Goal: Task Accomplishment & Management: Manage account settings

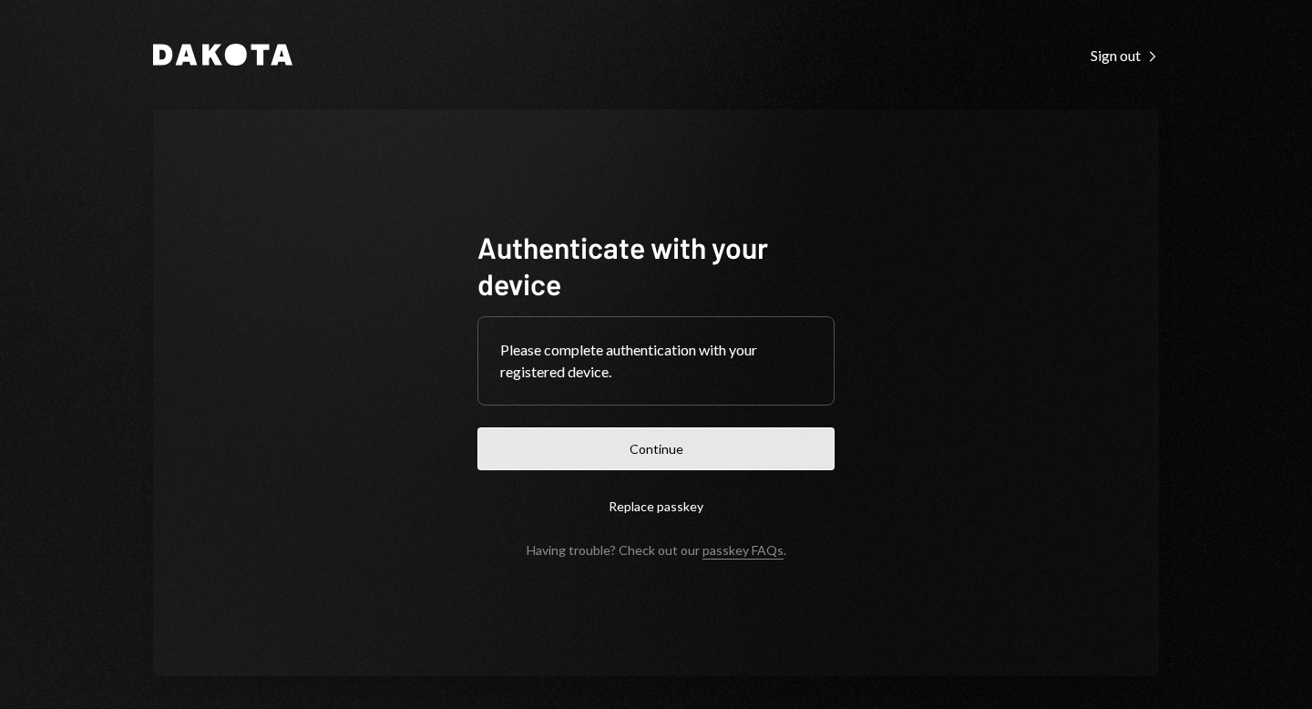
click at [650, 439] on button "Continue" at bounding box center [655, 448] width 357 height 43
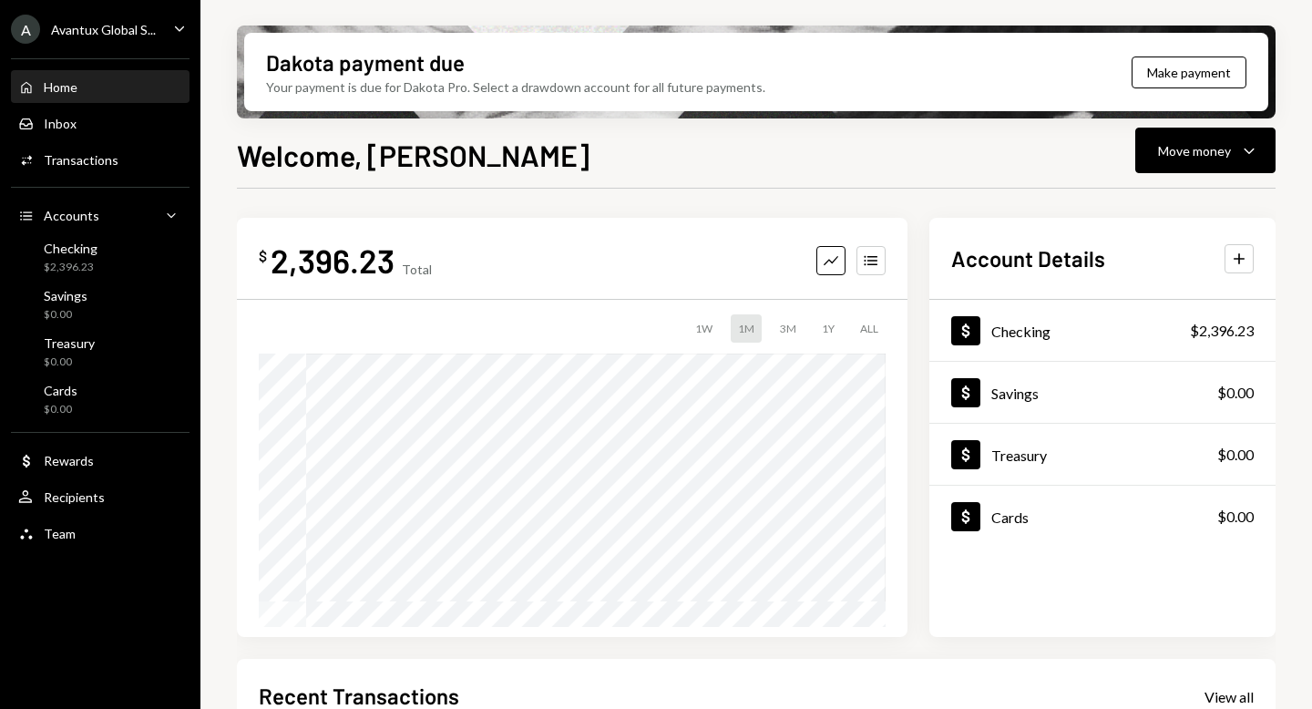
click at [97, 28] on div "Avantux Global S..." at bounding box center [103, 29] width 105 height 15
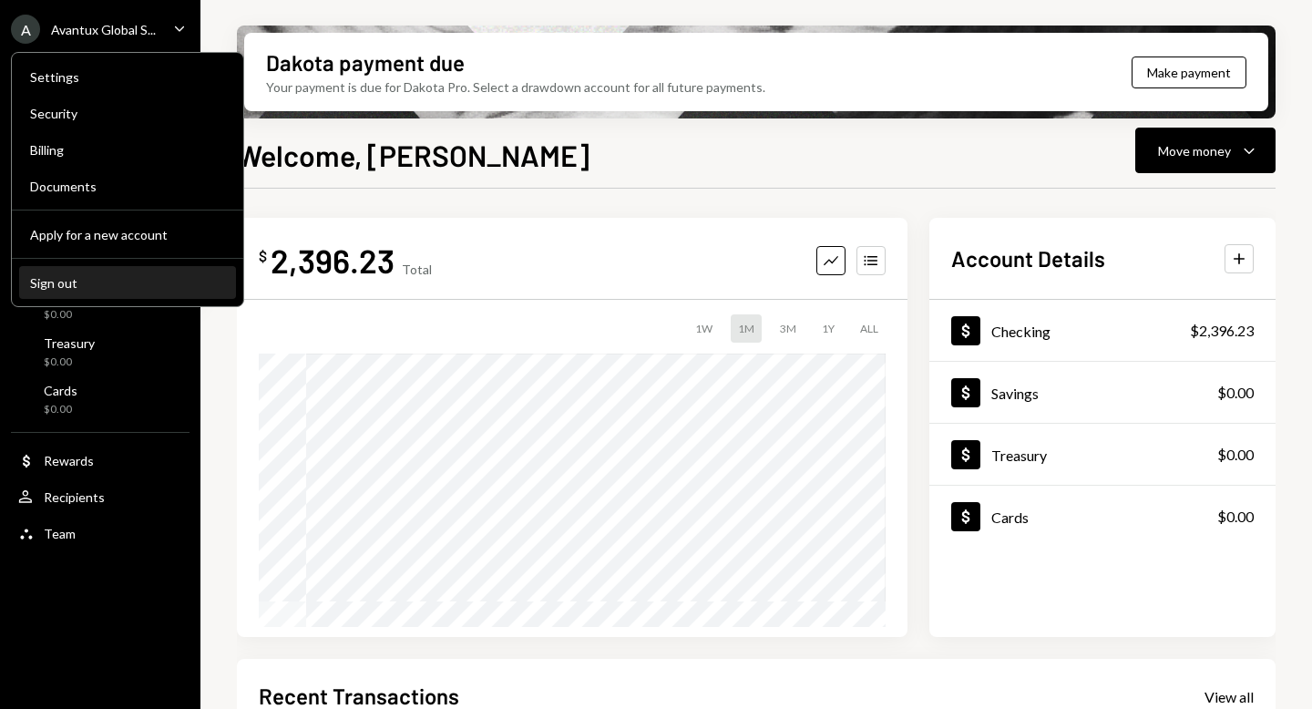
click at [85, 283] on div "Sign out" at bounding box center [127, 282] width 195 height 15
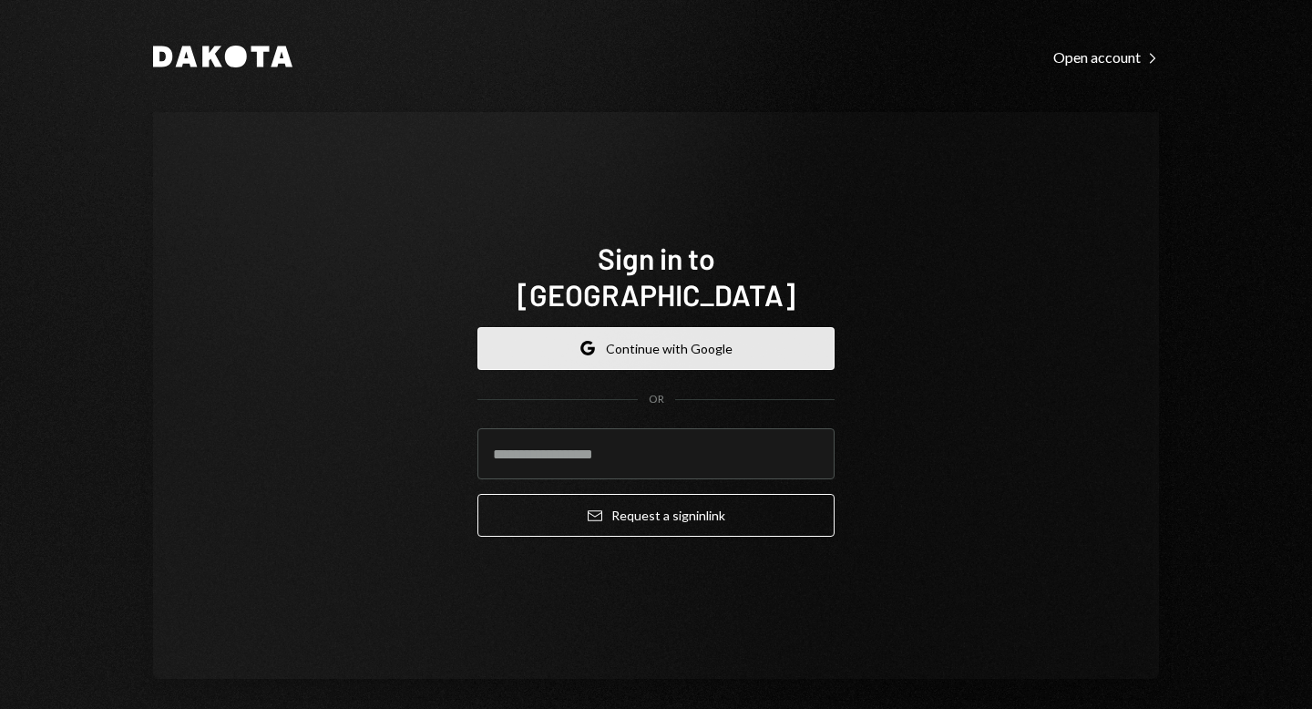
click at [689, 327] on button "Google Continue with Google" at bounding box center [655, 348] width 357 height 43
